Goal: Task Accomplishment & Management: Manage account settings

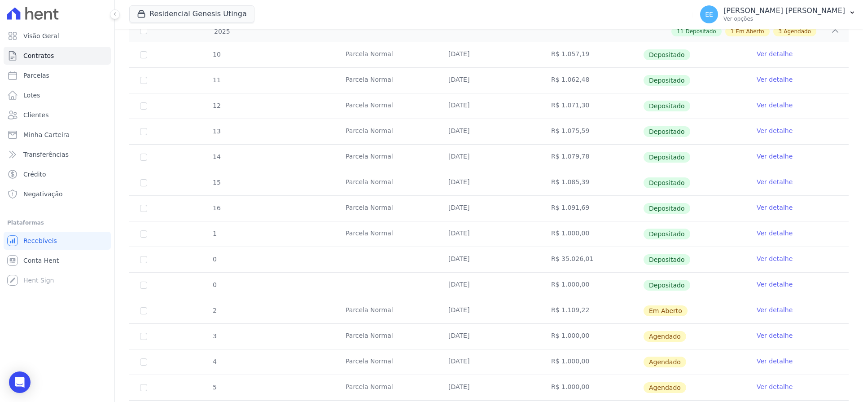
scroll to position [240, 0]
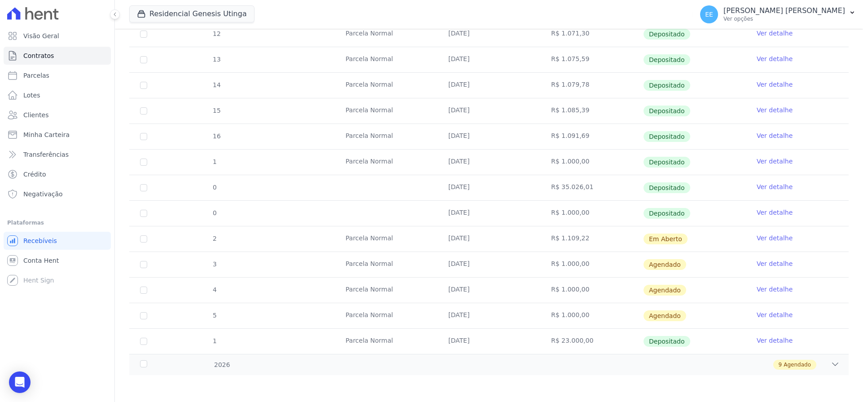
click at [763, 240] on link "Ver detalhe" at bounding box center [775, 237] width 36 height 9
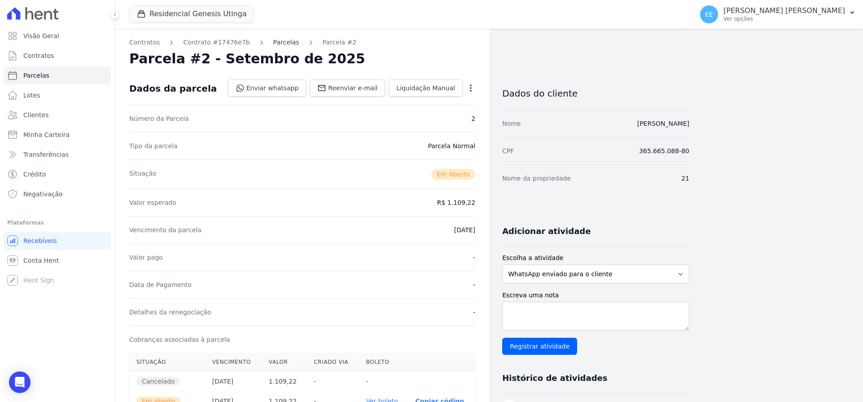
click at [273, 43] on link "Parcelas" at bounding box center [286, 42] width 26 height 9
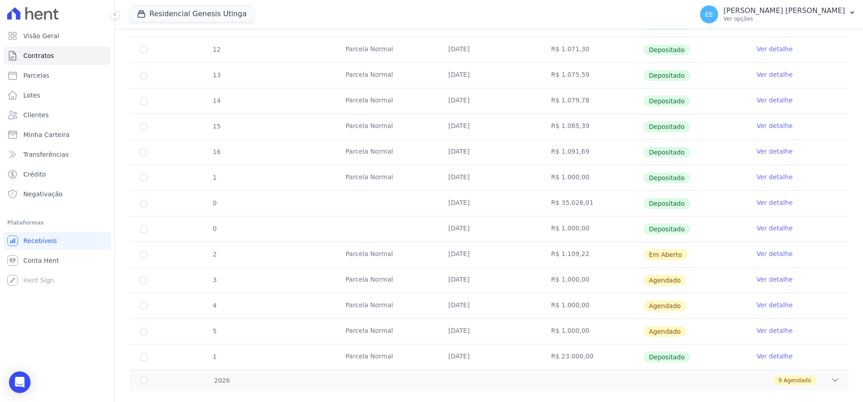
scroll to position [240, 0]
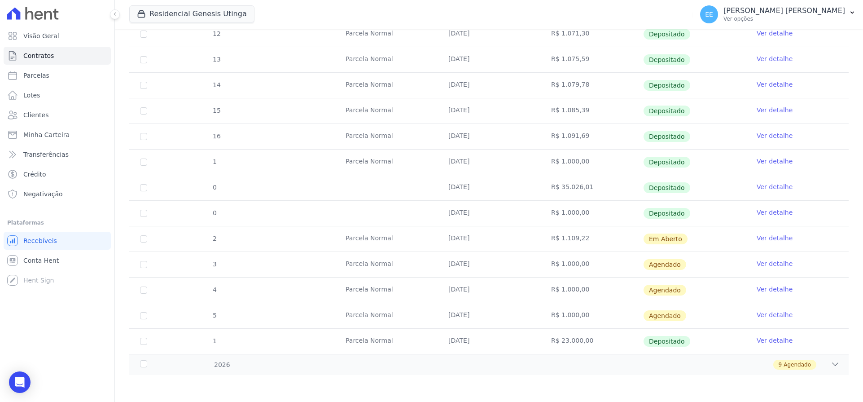
click at [767, 239] on link "Ver detalhe" at bounding box center [775, 237] width 36 height 9
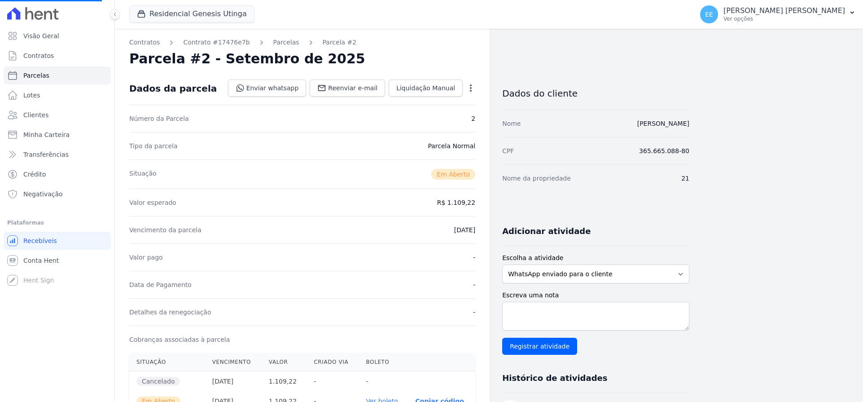
click at [467, 88] on icon "button" at bounding box center [470, 88] width 9 height 9
click at [471, 88] on icon "button" at bounding box center [471, 87] width 2 height 7
click at [459, 115] on link "Cancelar Cobrança" at bounding box center [432, 116] width 79 height 16
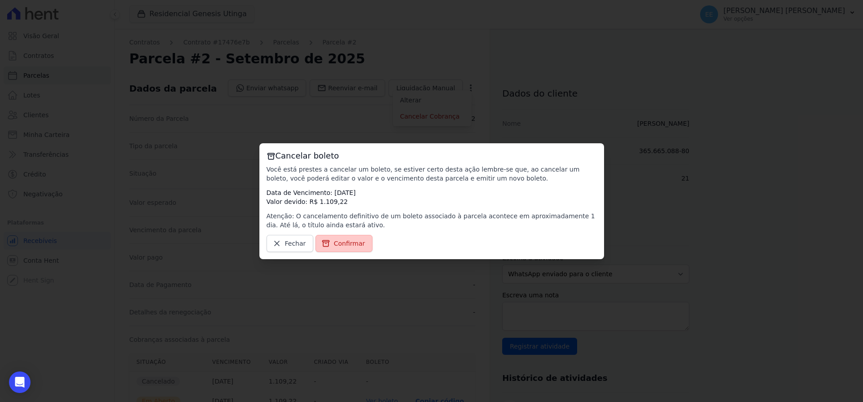
click at [360, 240] on span "Confirmar" at bounding box center [349, 243] width 31 height 9
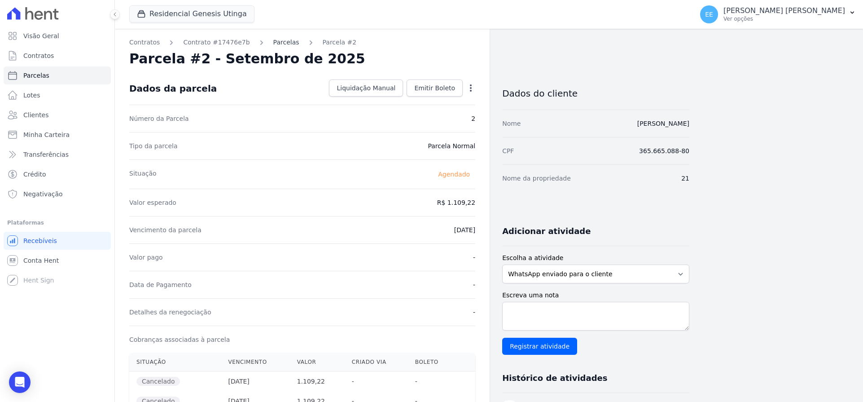
click at [281, 43] on link "Parcelas" at bounding box center [286, 42] width 26 height 9
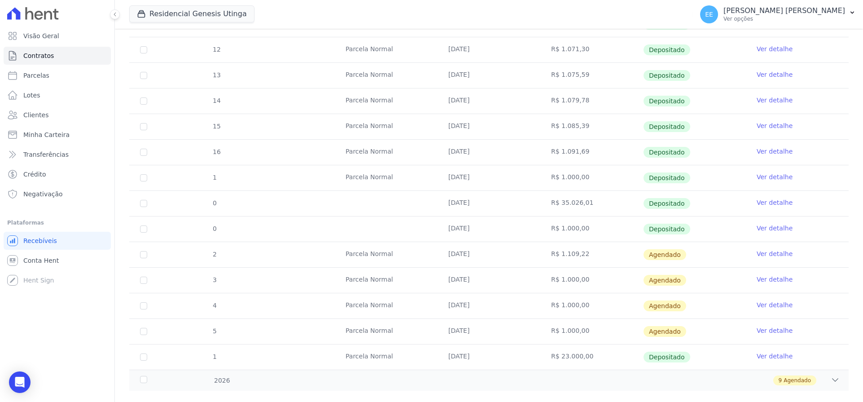
scroll to position [240, 0]
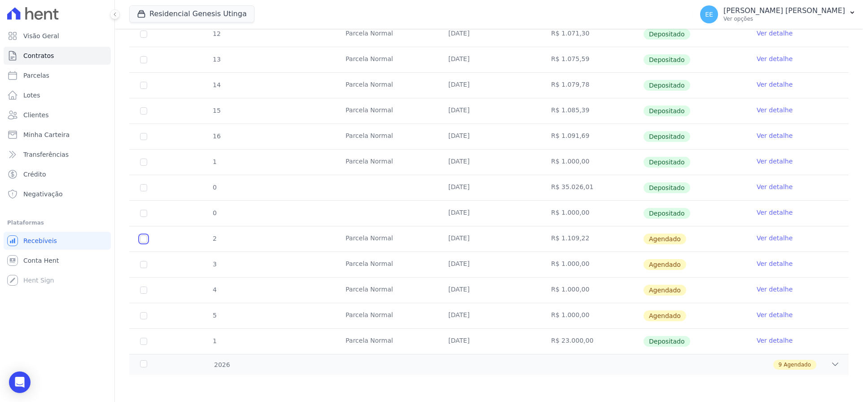
click at [144, 240] on input "checkbox" at bounding box center [143, 238] width 7 height 7
checkbox input "true"
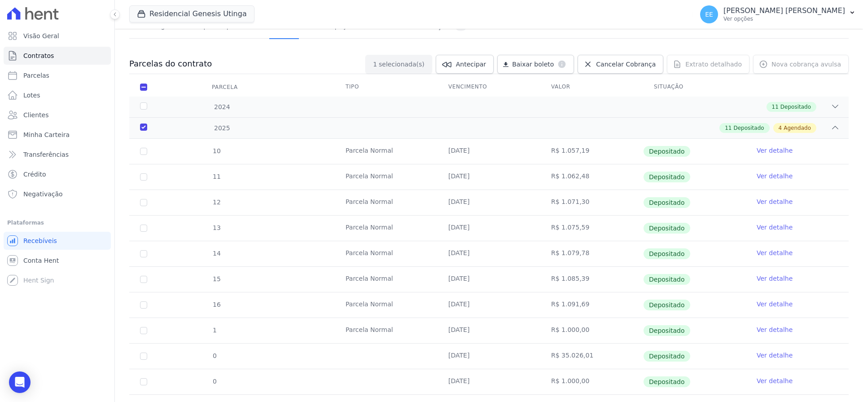
scroll to position [0, 0]
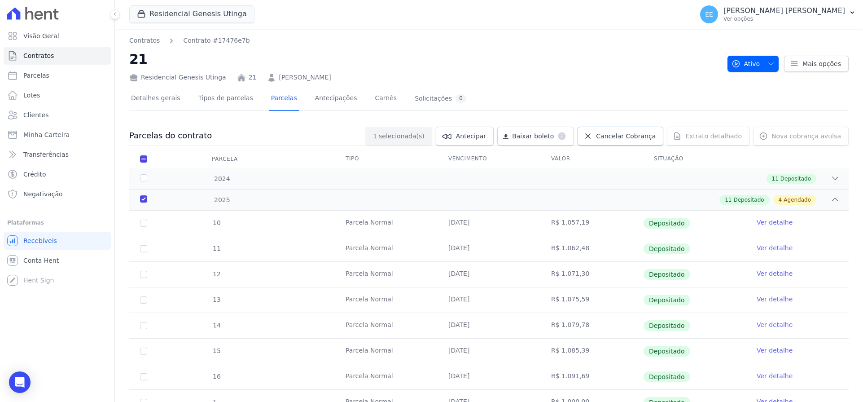
click at [629, 140] on span "Cancelar Cobrança" at bounding box center [626, 136] width 60 height 9
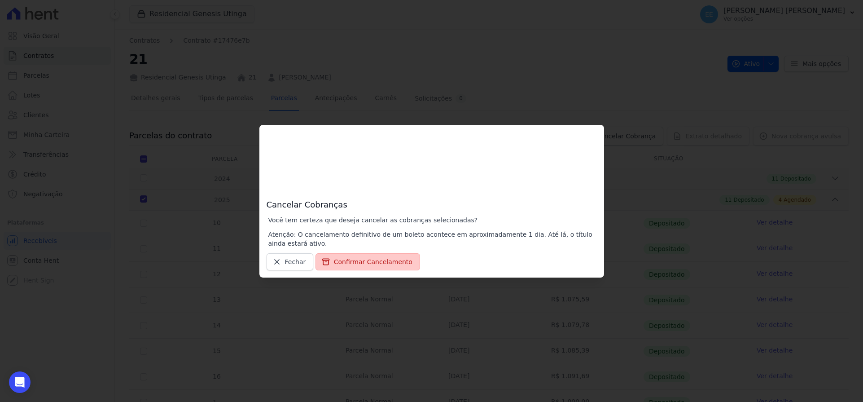
click at [341, 263] on button "Confirmar Cancelamento" at bounding box center [368, 261] width 105 height 17
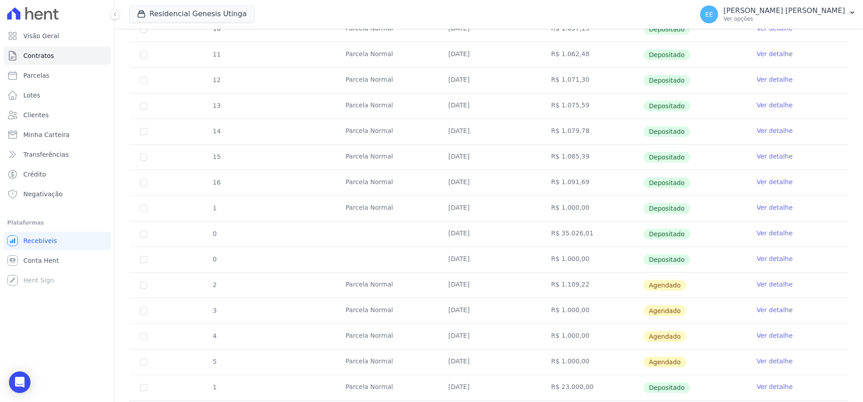
scroll to position [271, 0]
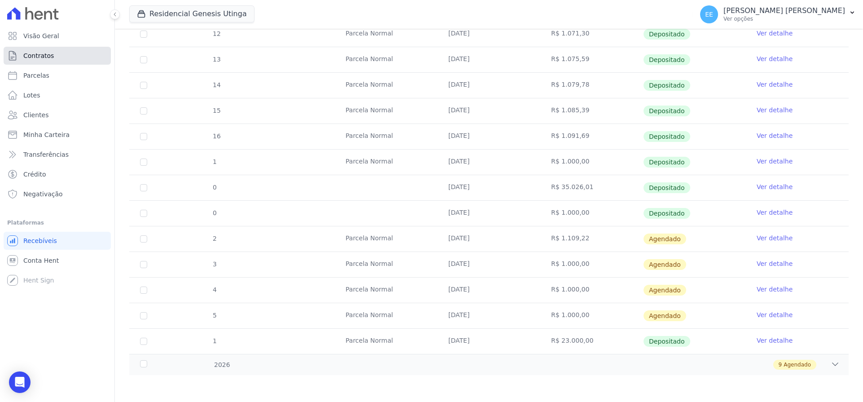
click at [48, 52] on span "Contratos" at bounding box center [38, 55] width 31 height 9
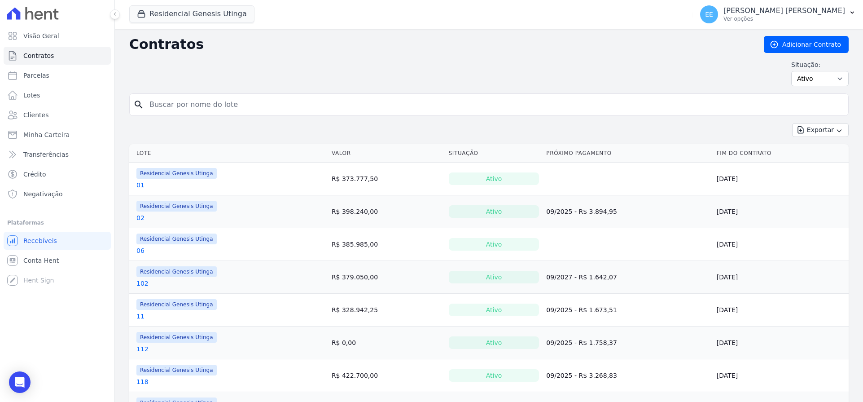
click at [167, 104] on input "search" at bounding box center [494, 105] width 701 height 18
type input "31"
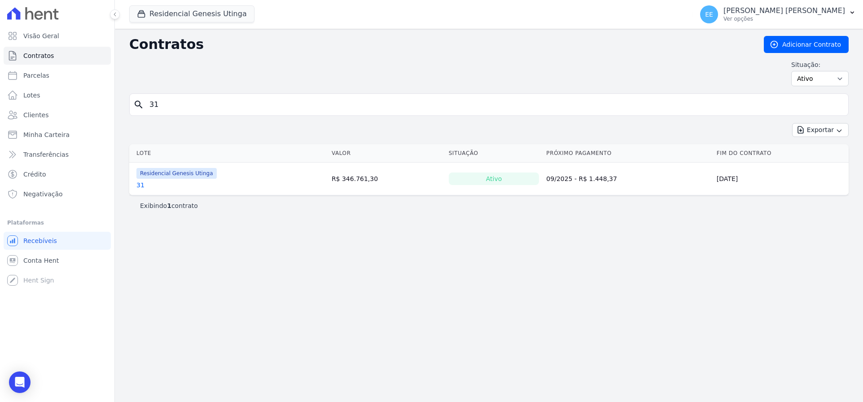
click at [139, 185] on link "31" at bounding box center [140, 184] width 8 height 9
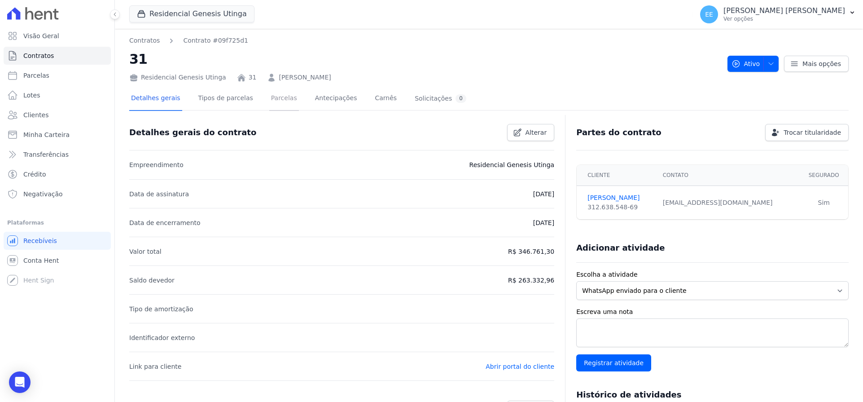
click at [273, 103] on link "Parcelas" at bounding box center [284, 99] width 30 height 24
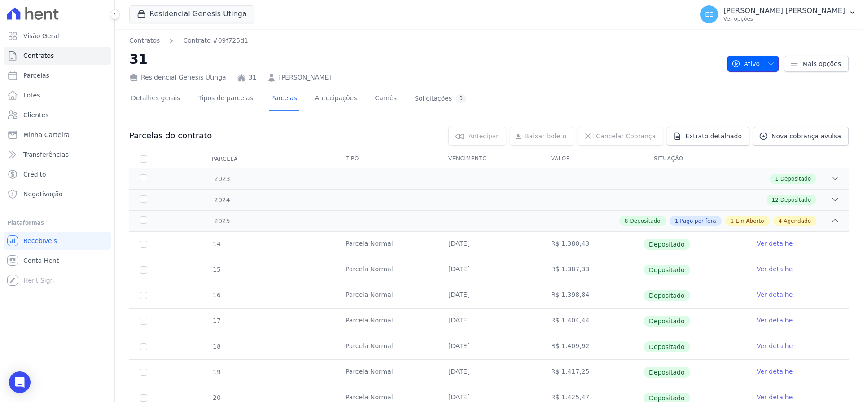
click at [768, 66] on icon "button" at bounding box center [771, 63] width 7 height 7
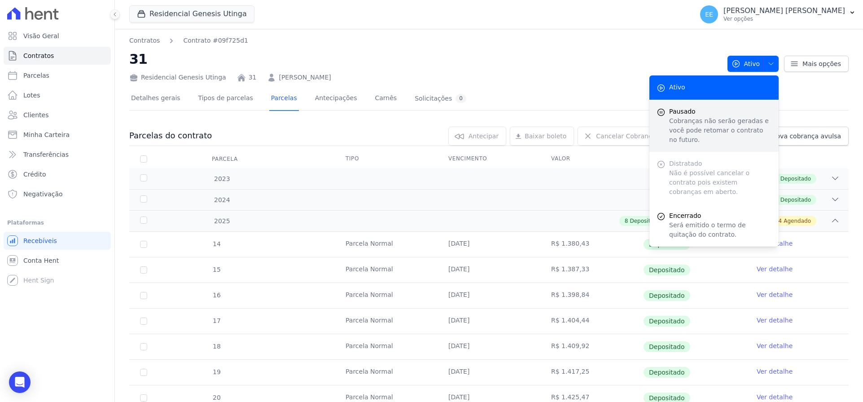
click at [699, 118] on p "Cobranças não serão geradas e você pode retomar o contrato no futuro." at bounding box center [720, 130] width 102 height 28
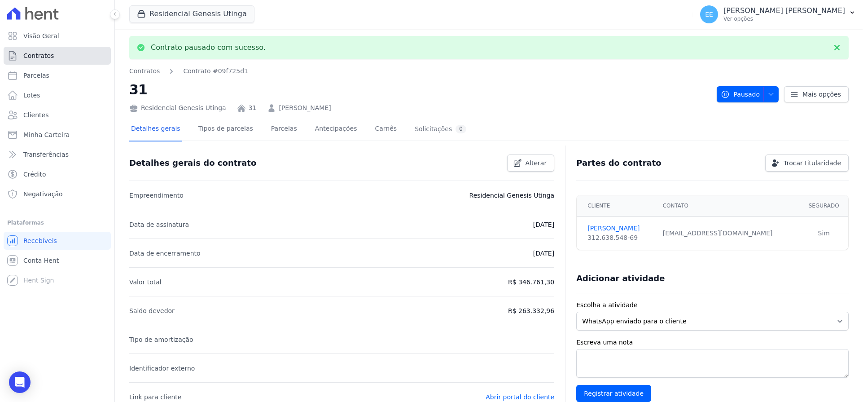
click at [56, 55] on link "Contratos" at bounding box center [57, 56] width 107 height 18
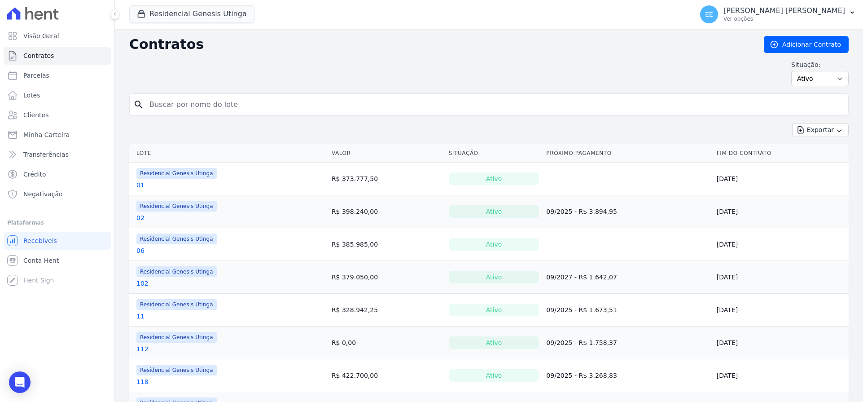
click at [166, 106] on input "search" at bounding box center [494, 105] width 701 height 18
type input "67"
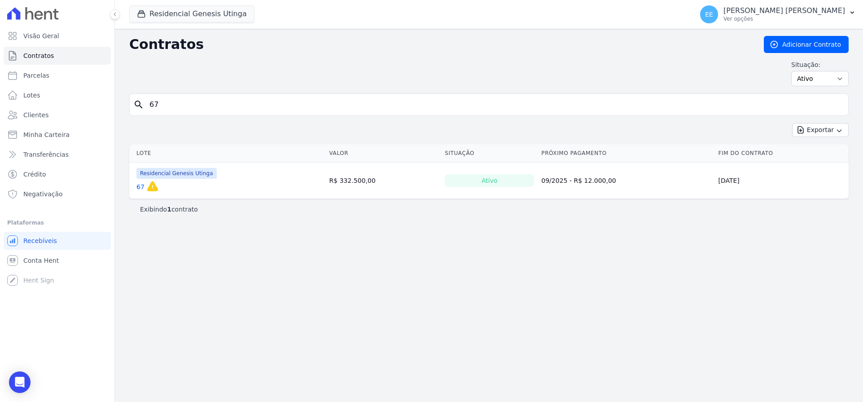
click at [171, 106] on input "67" at bounding box center [494, 105] width 701 height 18
type input "6"
type input "68"
click at [140, 182] on link "68" at bounding box center [140, 184] width 8 height 9
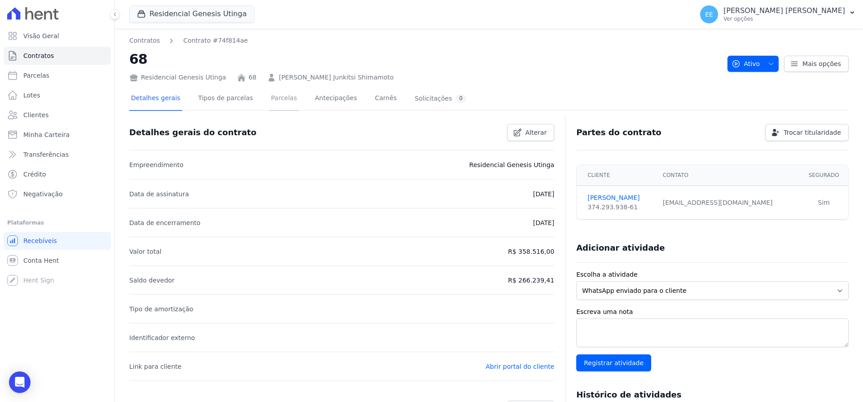
click at [277, 97] on link "Parcelas" at bounding box center [284, 99] width 30 height 24
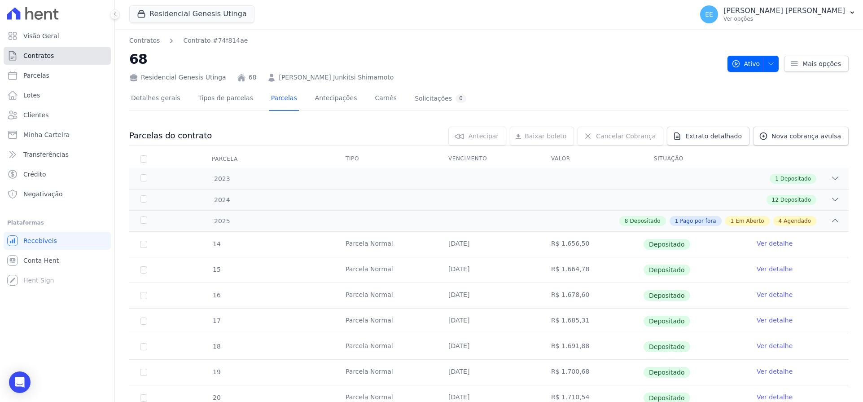
click at [34, 54] on span "Contratos" at bounding box center [38, 55] width 31 height 9
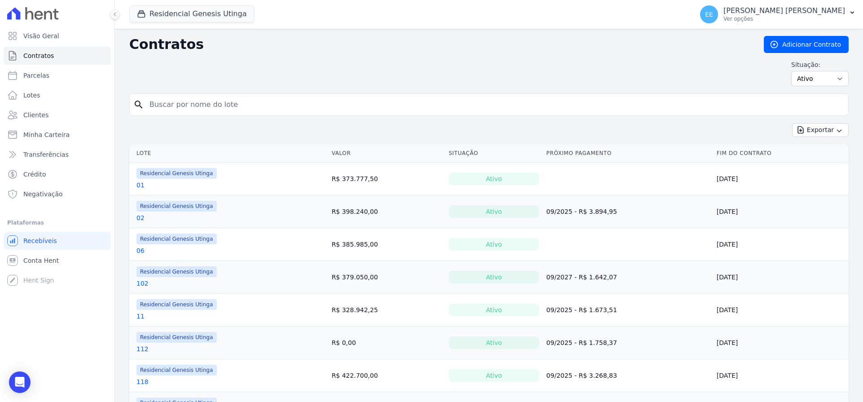
click at [163, 104] on input "search" at bounding box center [494, 105] width 701 height 18
type input "66"
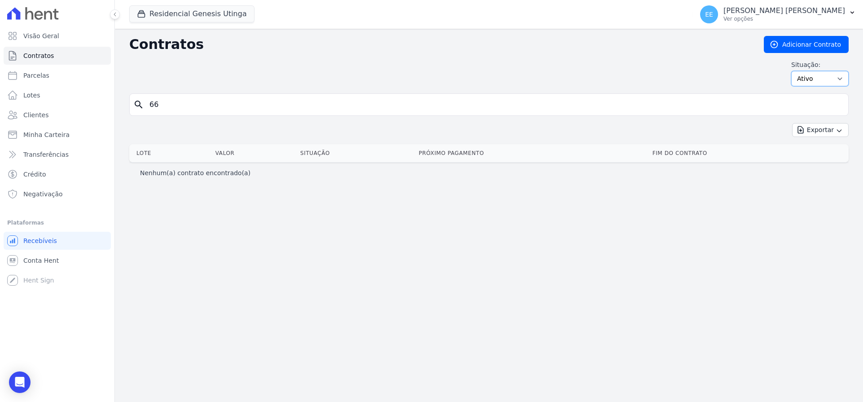
click at [822, 85] on select "Ativo Todos Pausado Distratado Rascunho Expirado Encerrado" at bounding box center [819, 78] width 57 height 15
select select "on_hold"
click at [796, 71] on select "Ativo Todos Pausado Distratado Rascunho Expirado Encerrado" at bounding box center [819, 78] width 57 height 15
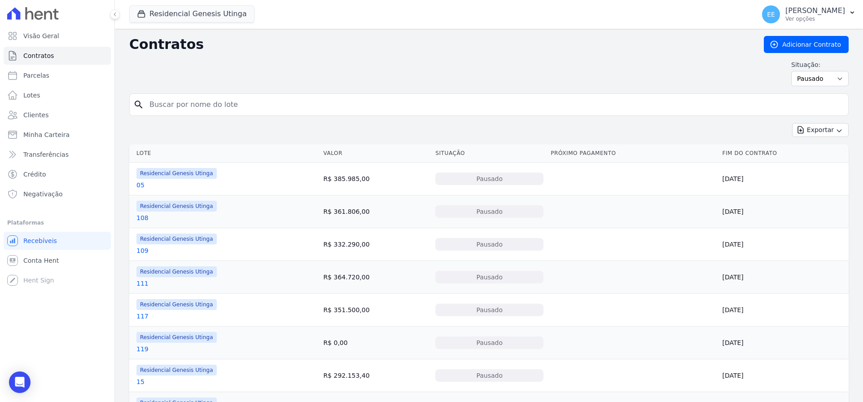
click at [182, 110] on input "search" at bounding box center [494, 105] width 701 height 18
type input "66"
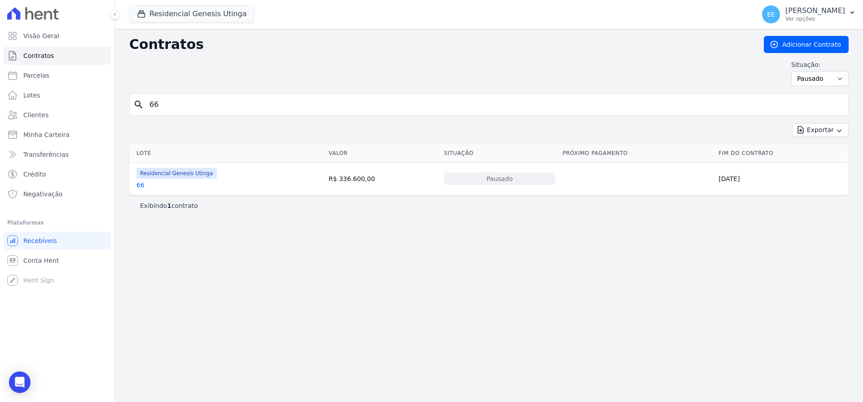
click at [140, 185] on link "66" at bounding box center [140, 184] width 8 height 9
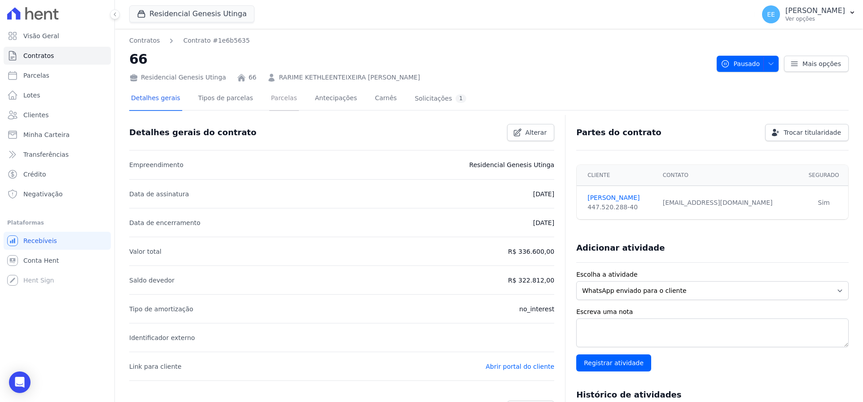
click at [269, 105] on link "Parcelas" at bounding box center [284, 99] width 30 height 24
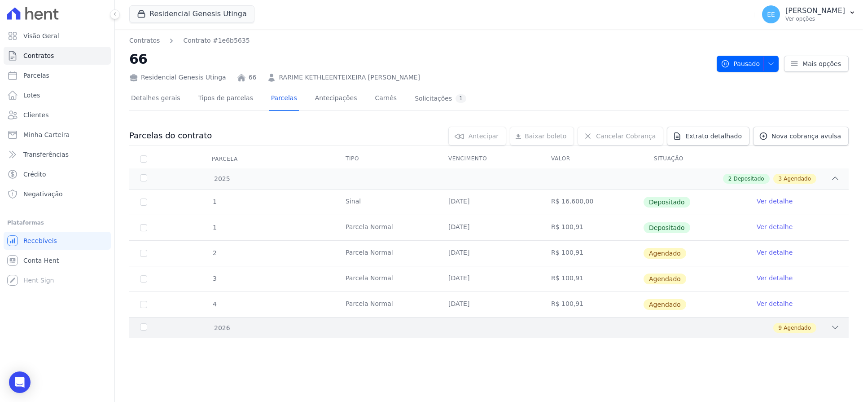
click at [836, 329] on icon at bounding box center [835, 327] width 9 height 9
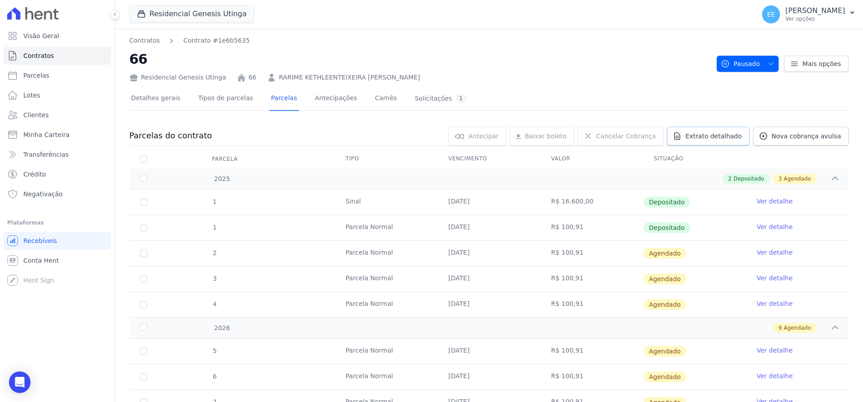
click at [715, 137] on span "Extrato detalhado" at bounding box center [714, 136] width 57 height 9
click at [831, 132] on span "Exportar PDF" at bounding box center [834, 136] width 47 height 9
click at [49, 53] on span "Contratos" at bounding box center [38, 55] width 31 height 9
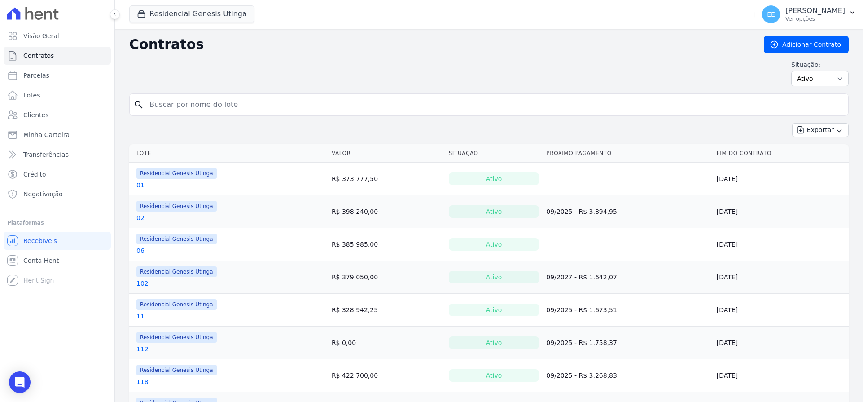
click at [171, 106] on input "search" at bounding box center [494, 105] width 701 height 18
type input "53"
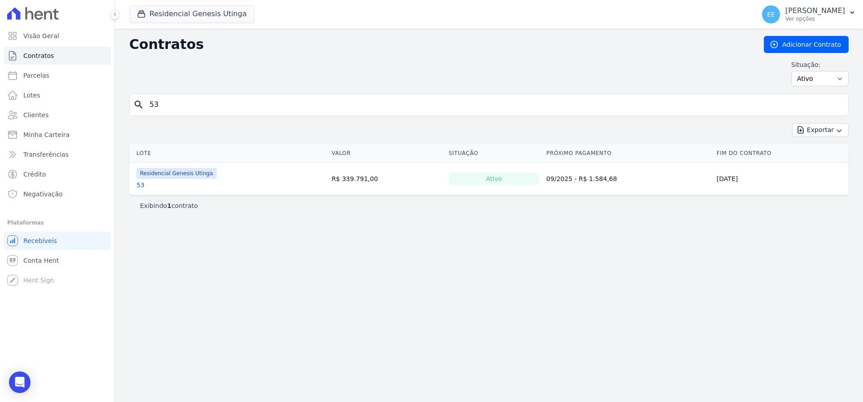
click at [141, 185] on link "53" at bounding box center [140, 184] width 8 height 9
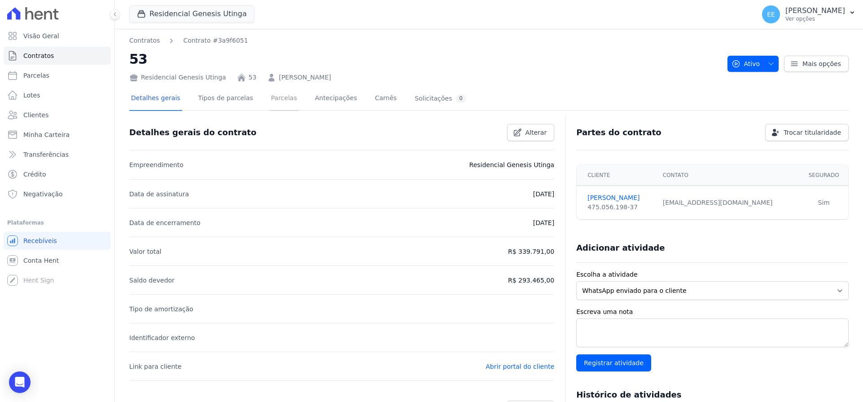
click at [274, 99] on link "Parcelas" at bounding box center [284, 99] width 30 height 24
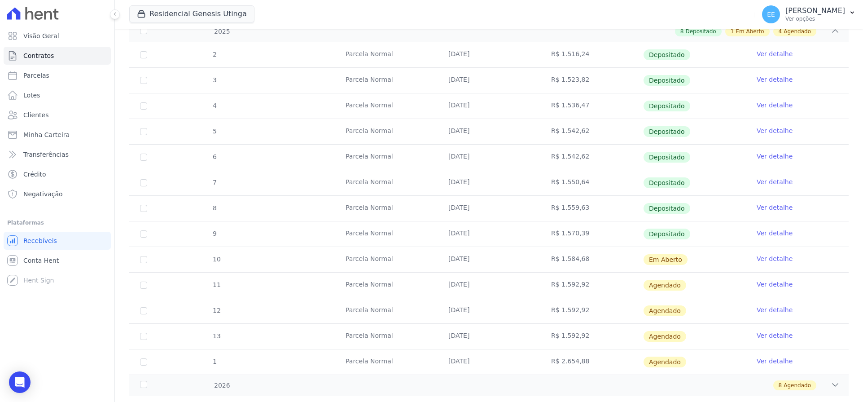
scroll to position [189, 0]
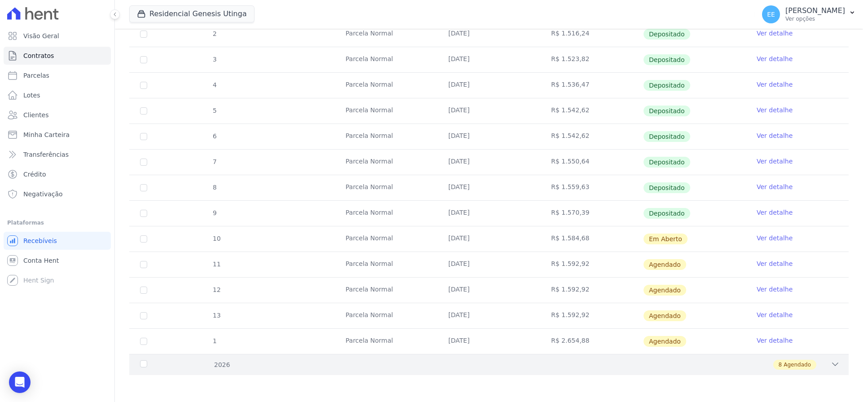
click at [834, 360] on div "2026 8 Agendado" at bounding box center [489, 364] width 720 height 21
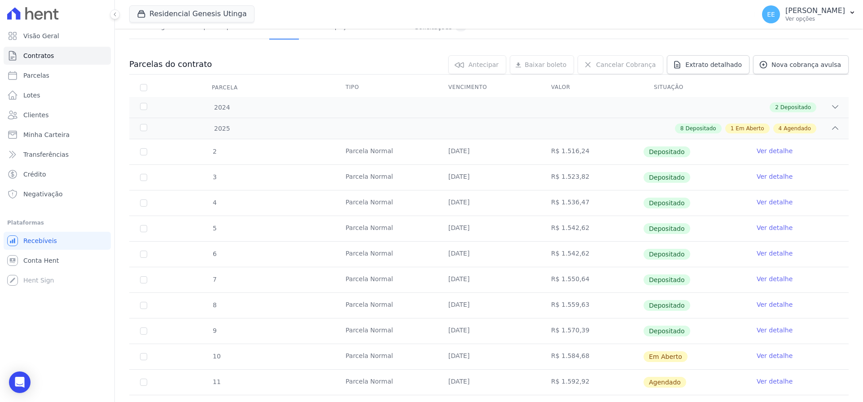
scroll to position [15, 0]
